Goal: Information Seeking & Learning: Learn about a topic

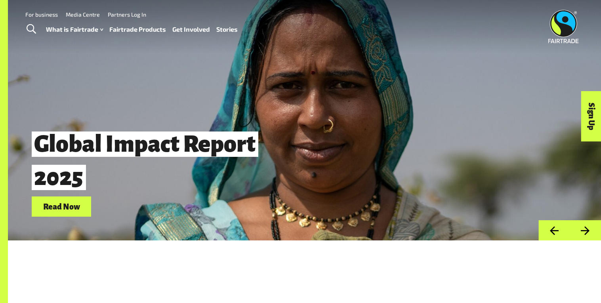
click at [146, 29] on link "Fairtrade Products" at bounding box center [137, 29] width 57 height 11
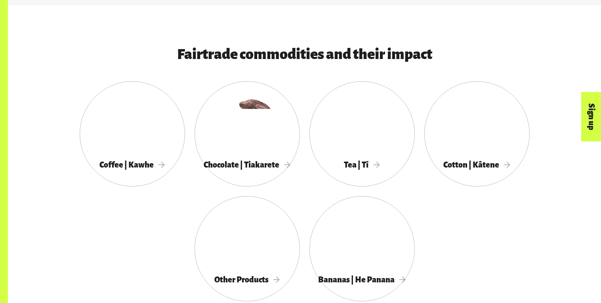
scroll to position [408, 0]
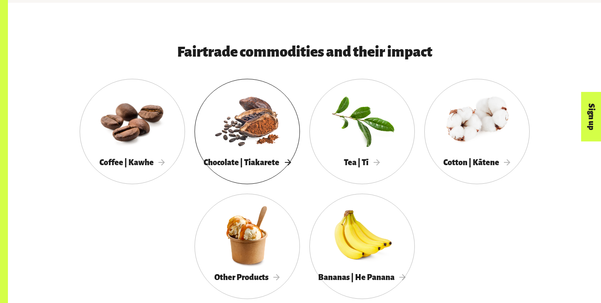
click at [254, 136] on div at bounding box center [246, 120] width 105 height 68
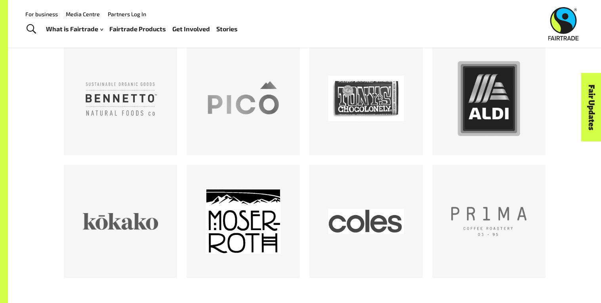
scroll to position [466, 0]
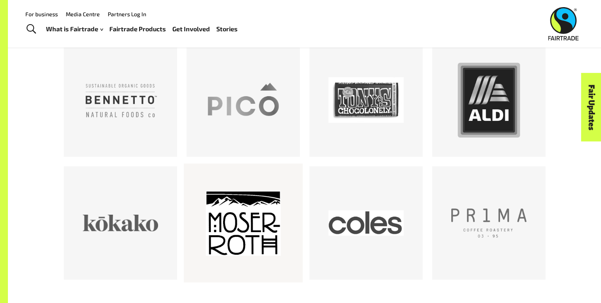
click at [266, 230] on div at bounding box center [242, 222] width 75 height 75
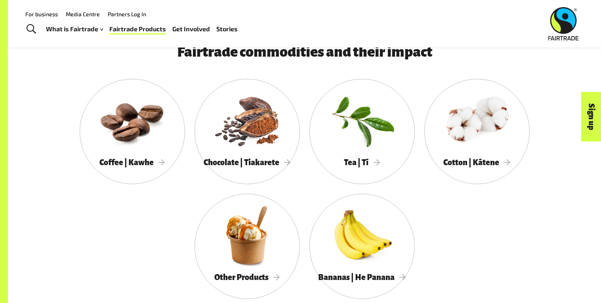
click at [157, 121] on div at bounding box center [132, 120] width 105 height 68
click at [220, 136] on div at bounding box center [246, 120] width 105 height 68
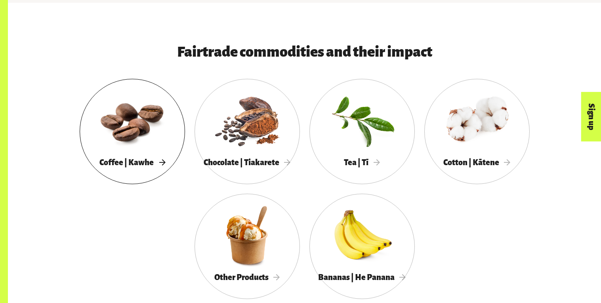
click at [148, 117] on div at bounding box center [132, 120] width 105 height 68
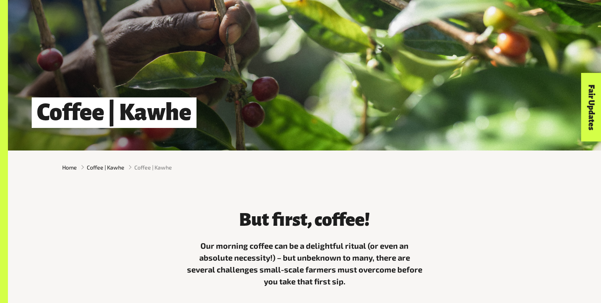
scroll to position [283, 0]
